Goal: Information Seeking & Learning: Learn about a topic

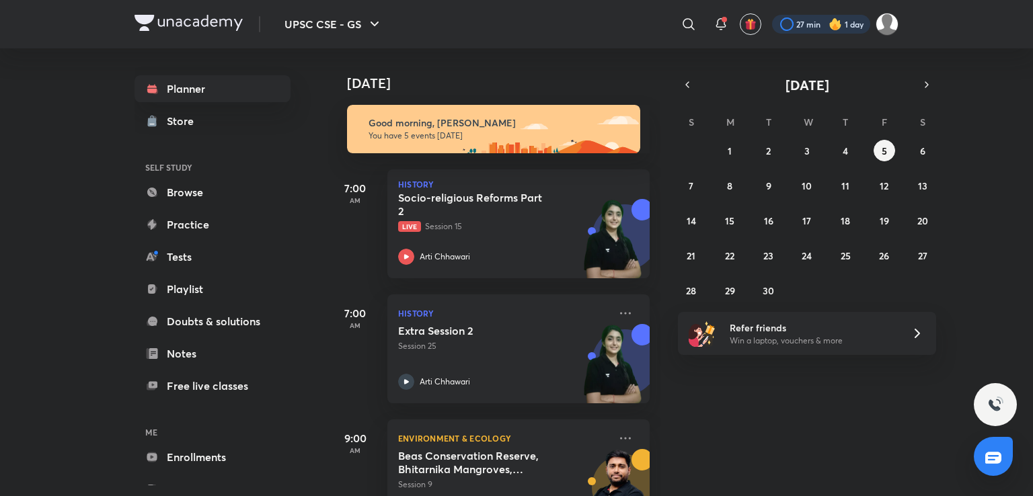
click at [809, 24] on div at bounding box center [821, 24] width 98 height 19
click at [803, 147] on button "3" at bounding box center [808, 151] width 22 height 22
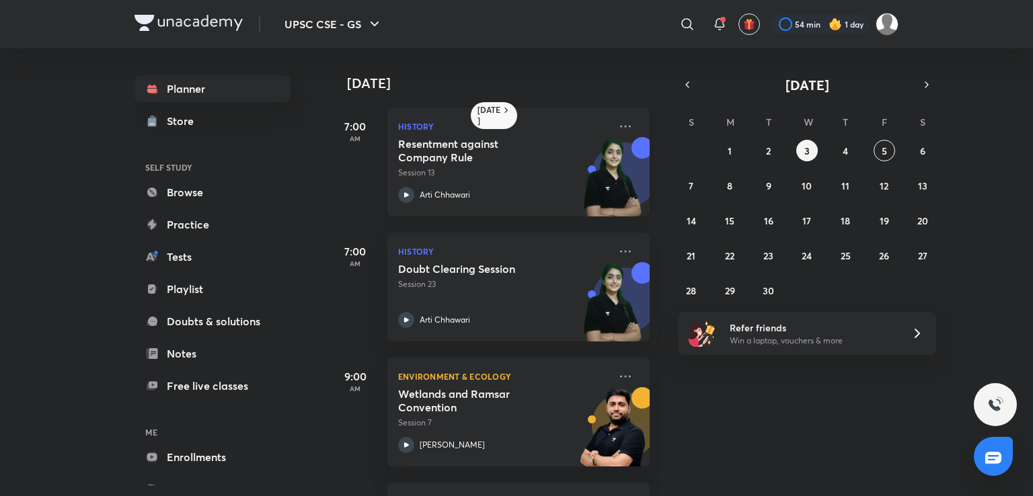
click at [425, 197] on p "Arti Chhawari" at bounding box center [445, 195] width 50 height 12
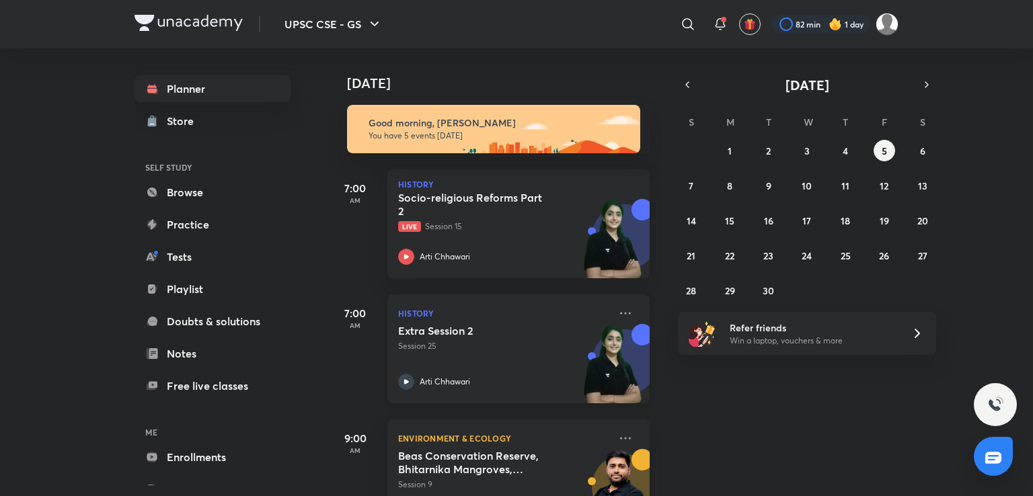
click at [503, 361] on div "Extra Session 2 Session 25 Arti Chhawari" at bounding box center [503, 357] width 211 height 66
